Goal: Task Accomplishment & Management: Use online tool/utility

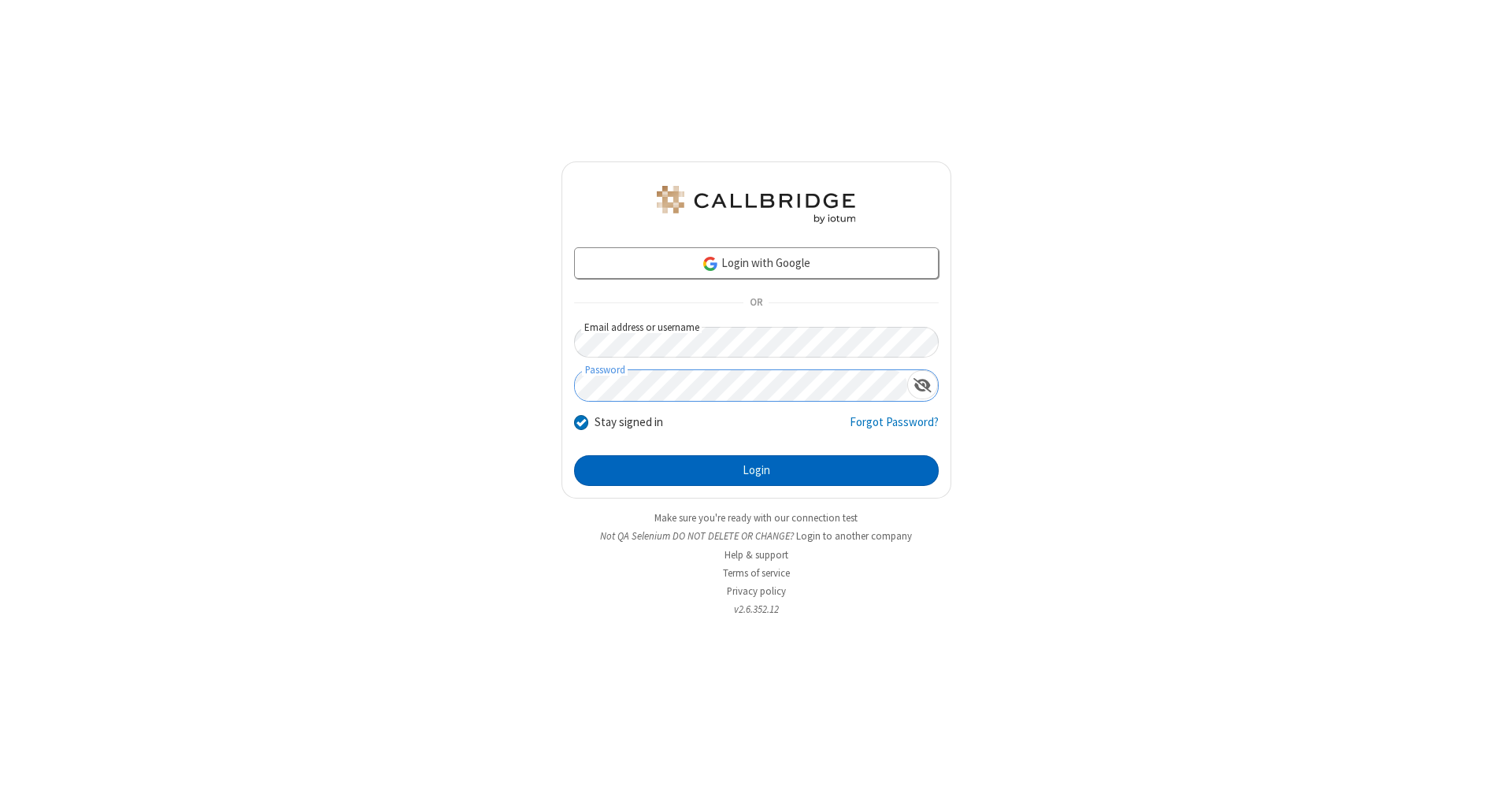
click at [756, 471] on button "Login" at bounding box center [756, 470] width 365 height 32
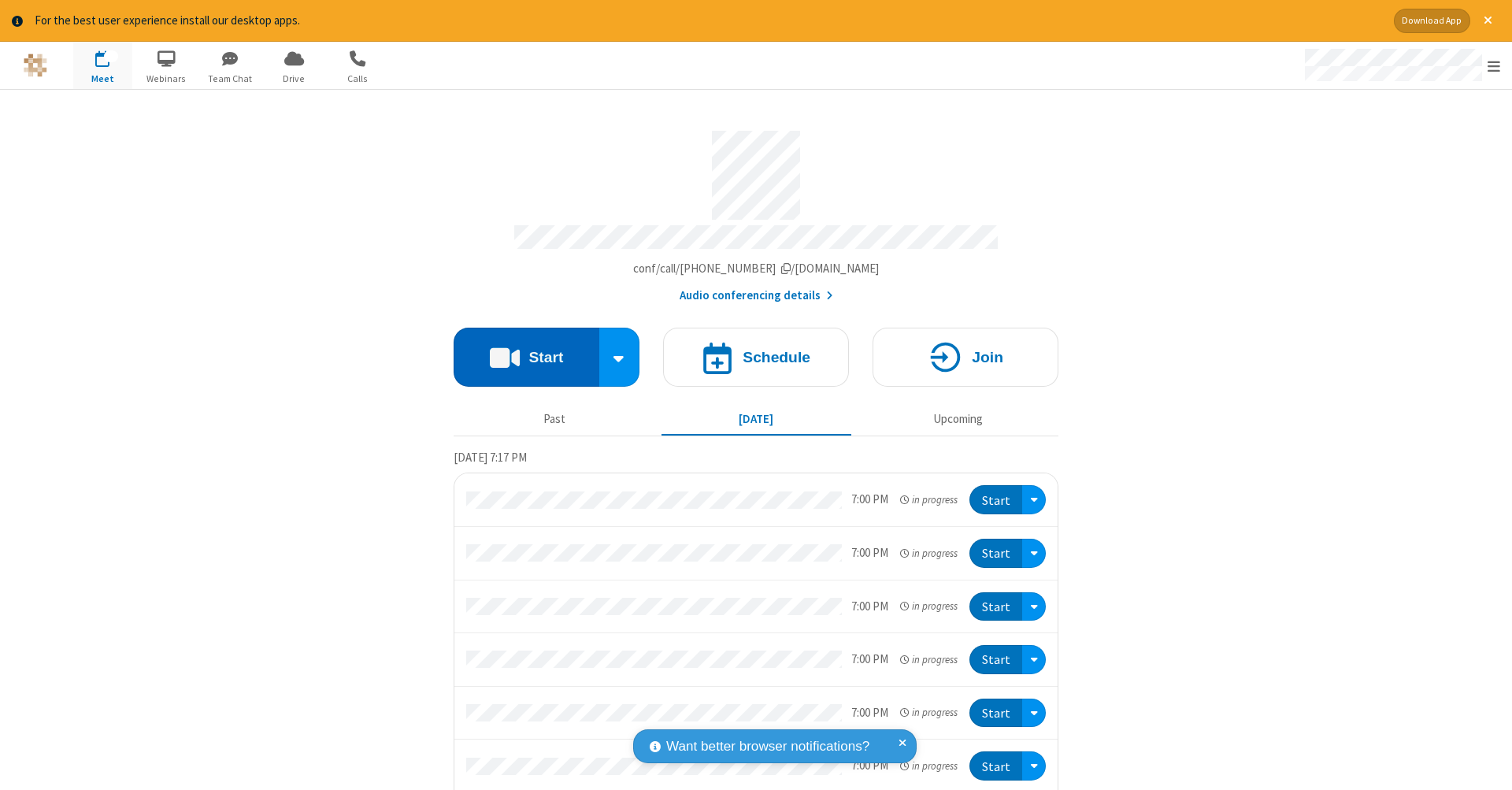
click at [520, 349] on button "Start" at bounding box center [526, 357] width 146 height 59
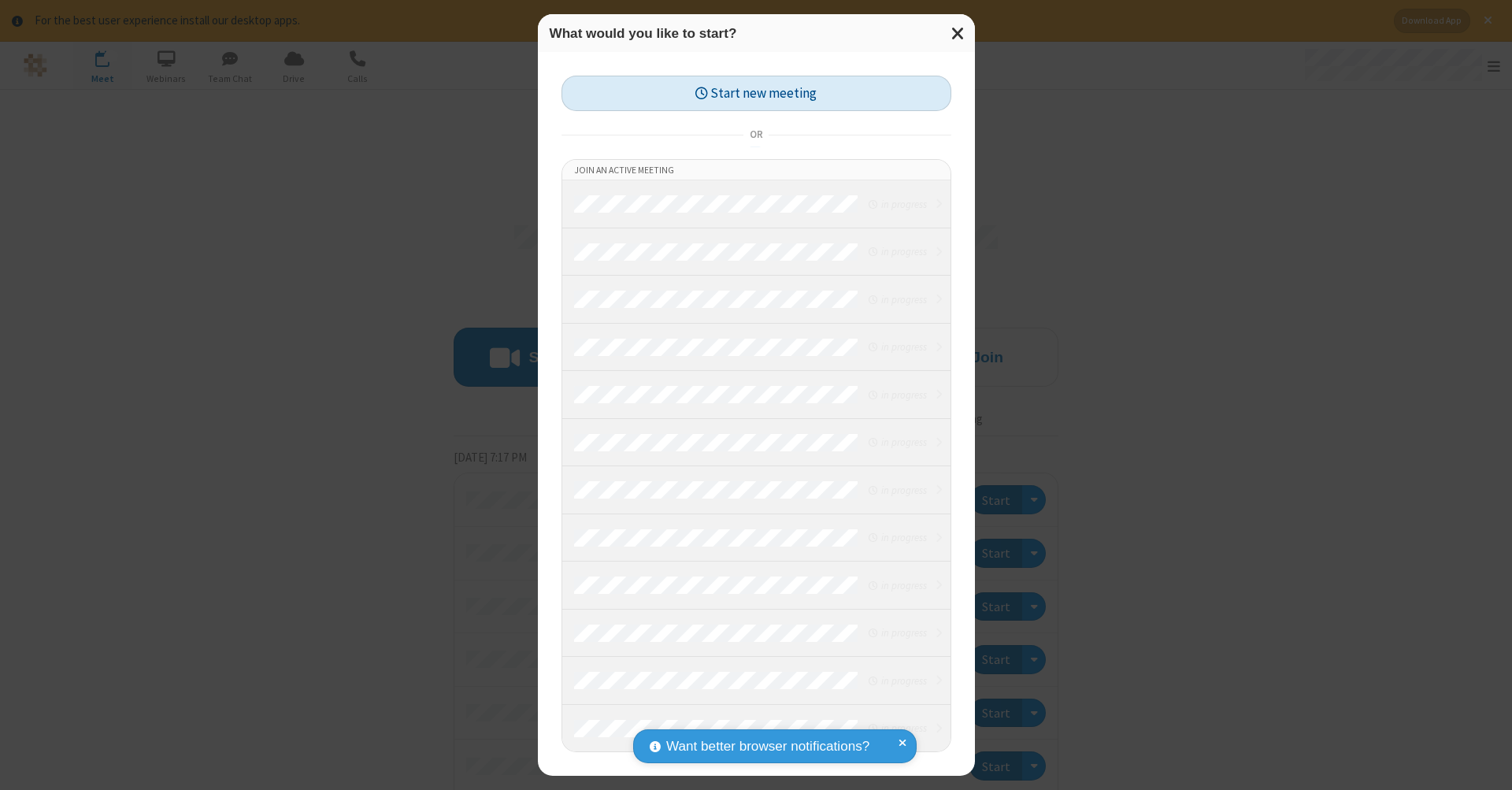
click at [756, 93] on button "Start new meeting" at bounding box center [756, 94] width 390 height 36
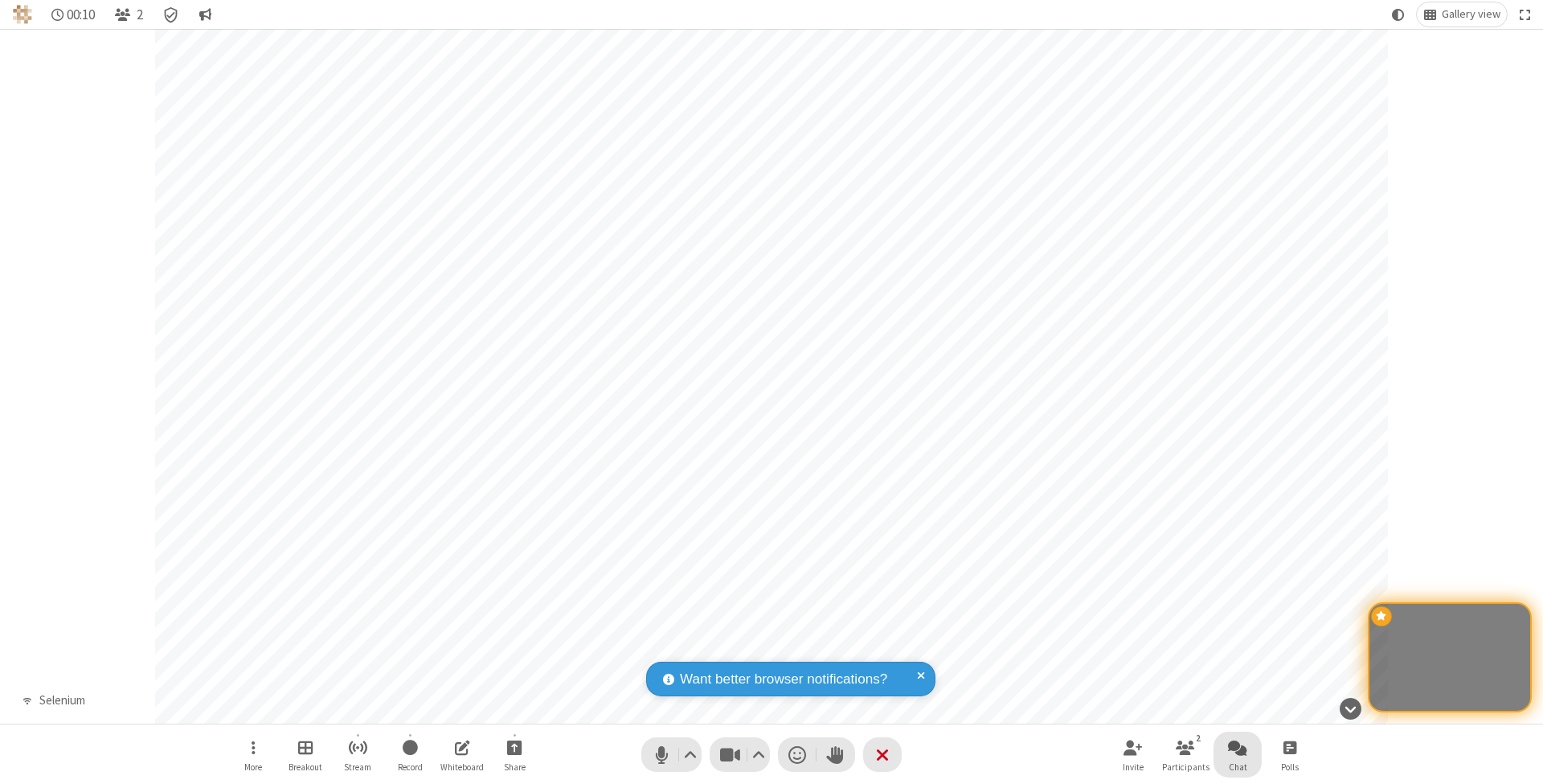
click at [1237, 747] on span "Open chat" at bounding box center [1238, 747] width 19 height 20
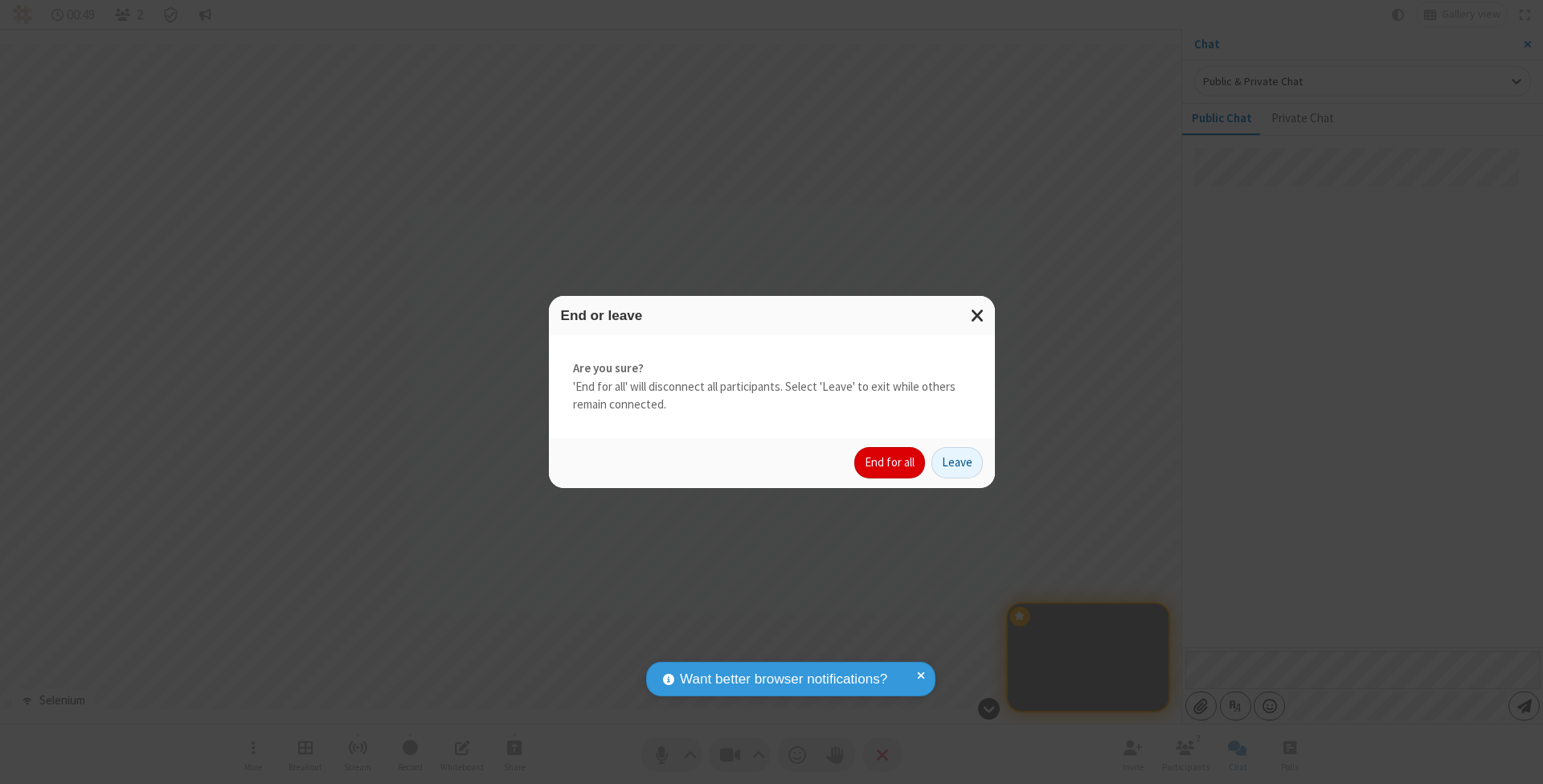
click at [890, 462] on button "End for all" at bounding box center [889, 462] width 70 height 32
